Goal: Information Seeking & Learning: Learn about a topic

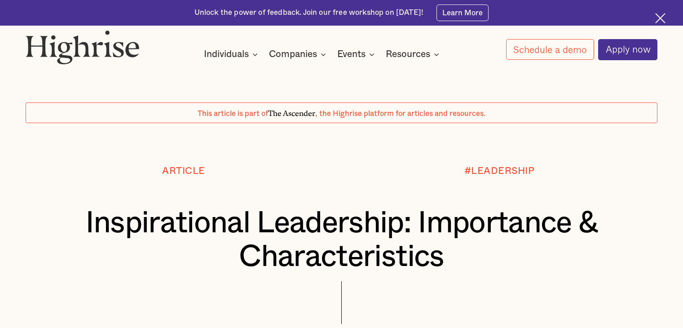
scroll to position [353, 0]
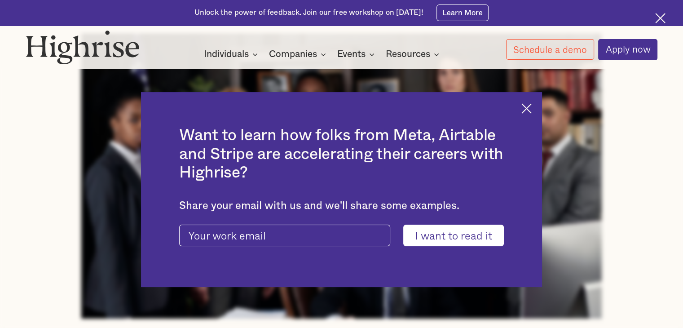
click at [530, 108] on img at bounding box center [526, 108] width 10 height 10
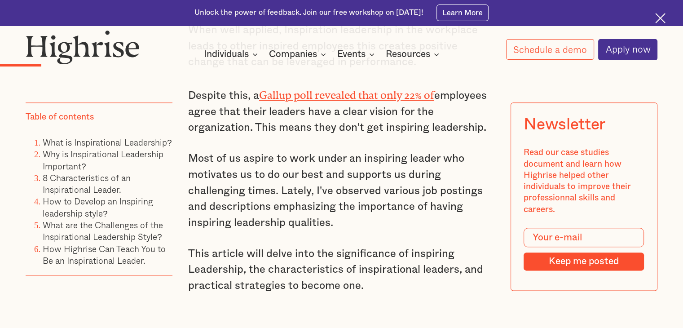
scroll to position [1026, 0]
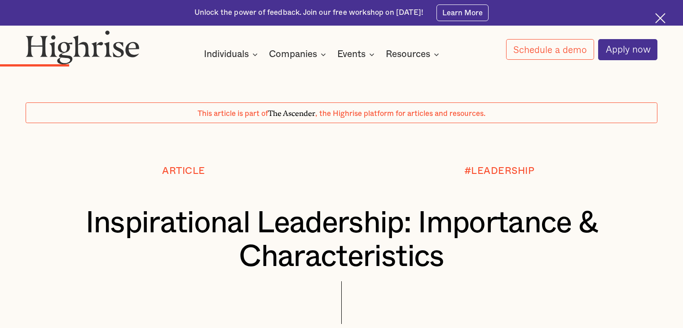
scroll to position [1293, 0]
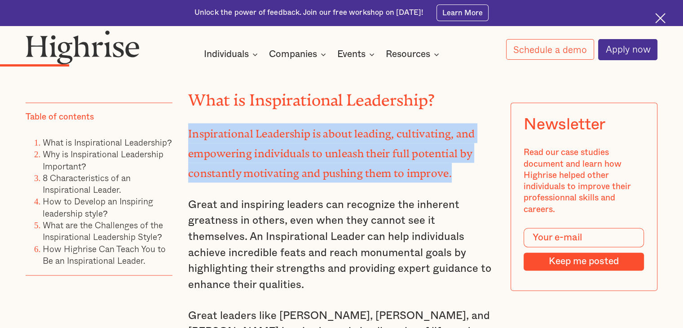
drag, startPoint x: 187, startPoint y: 136, endPoint x: 458, endPoint y: 170, distance: 273.0
click at [458, 170] on p "Inspirational Leadership is about leading, cultivating, and empowering individu…" at bounding box center [341, 152] width 307 height 59
copy strong "Inspirational Leadership is about leading, cultivating, and empowering individu…"
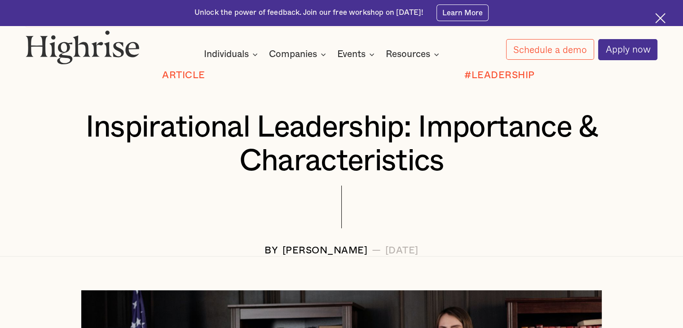
scroll to position [80, 0]
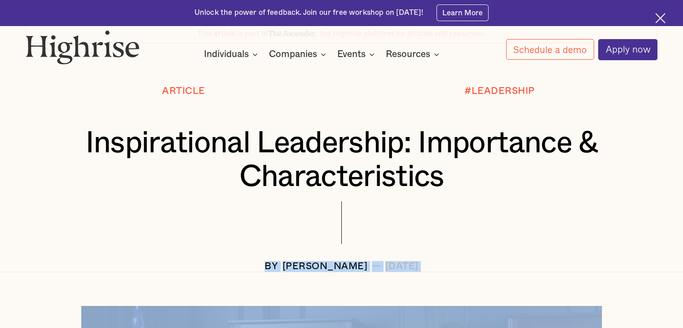
drag, startPoint x: 279, startPoint y: 244, endPoint x: 334, endPoint y: 277, distance: 64.5
click at [350, 248] on div at bounding box center [342, 231] width 632 height 60
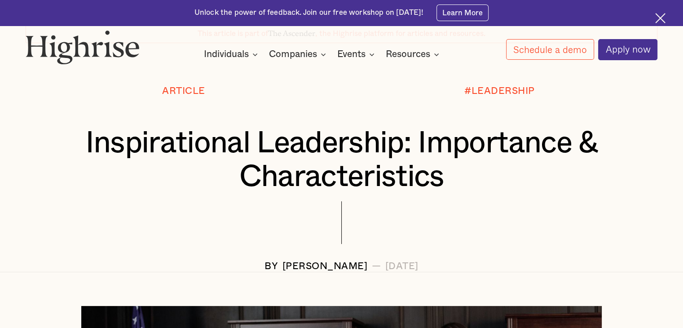
click at [304, 113] on div "Article" at bounding box center [184, 106] width 316 height 40
drag, startPoint x: 350, startPoint y: 266, endPoint x: 265, endPoint y: 272, distance: 85.5
click at [283, 272] on div "[PERSON_NAME]" at bounding box center [325, 266] width 85 height 11
copy div "[PERSON_NAME]"
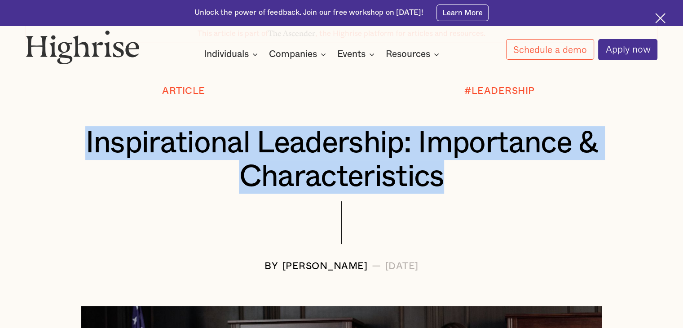
drag, startPoint x: 442, startPoint y: 178, endPoint x: 73, endPoint y: 146, distance: 370.2
click at [73, 146] on h1 "Inspirational Leadership: Importance & Characteristics" at bounding box center [341, 159] width 579 height 67
copy h1 "Inspirational Leadership: Importance & Characteristics"
